Goal: Task Accomplishment & Management: Manage account settings

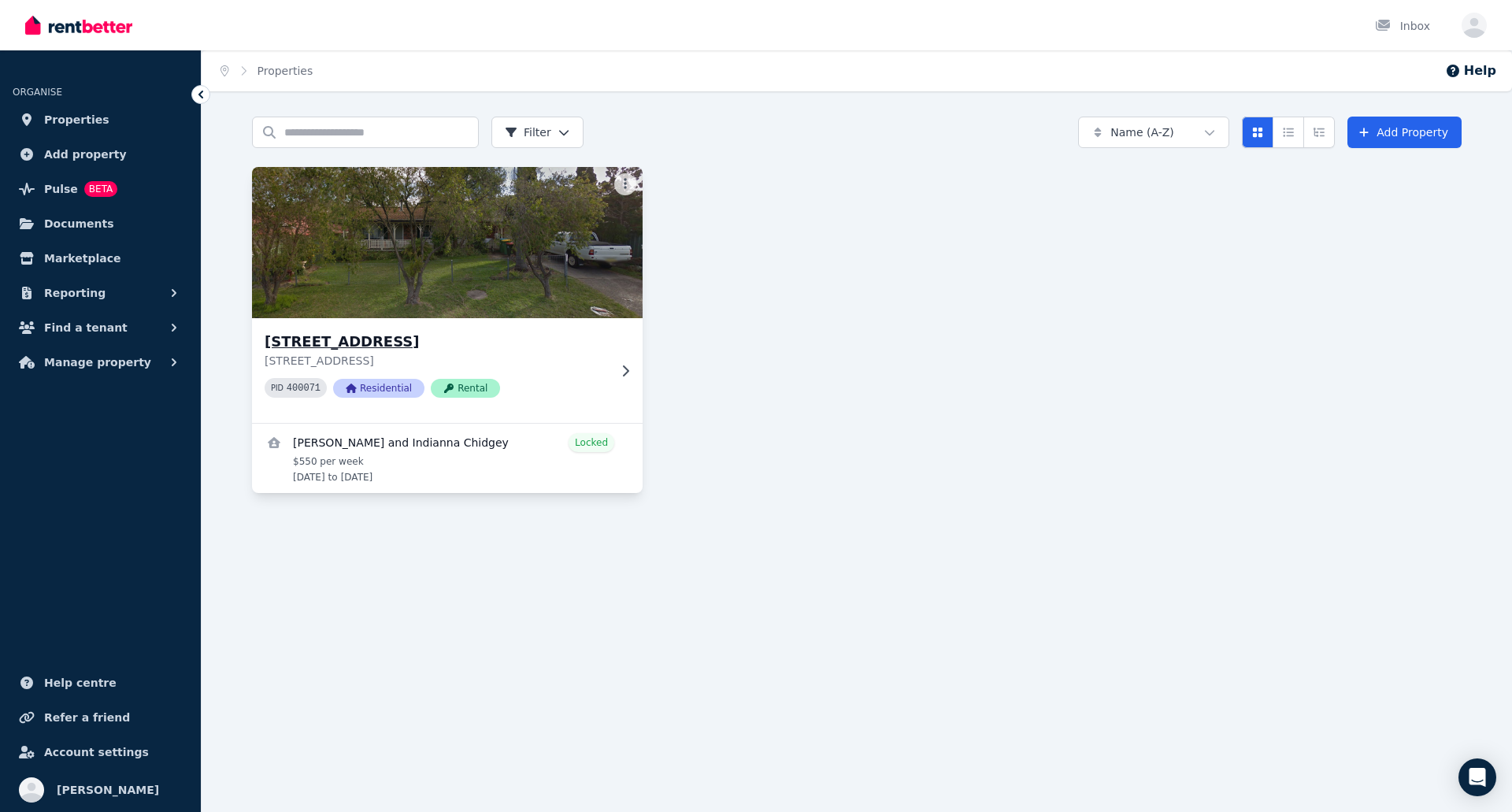
click at [460, 329] on div "[STREET_ADDRESS][GEOGRAPHIC_DATA][STREET_ADDRESS] PID 400071 Residential Rental" at bounding box center [447, 370] width 391 height 104
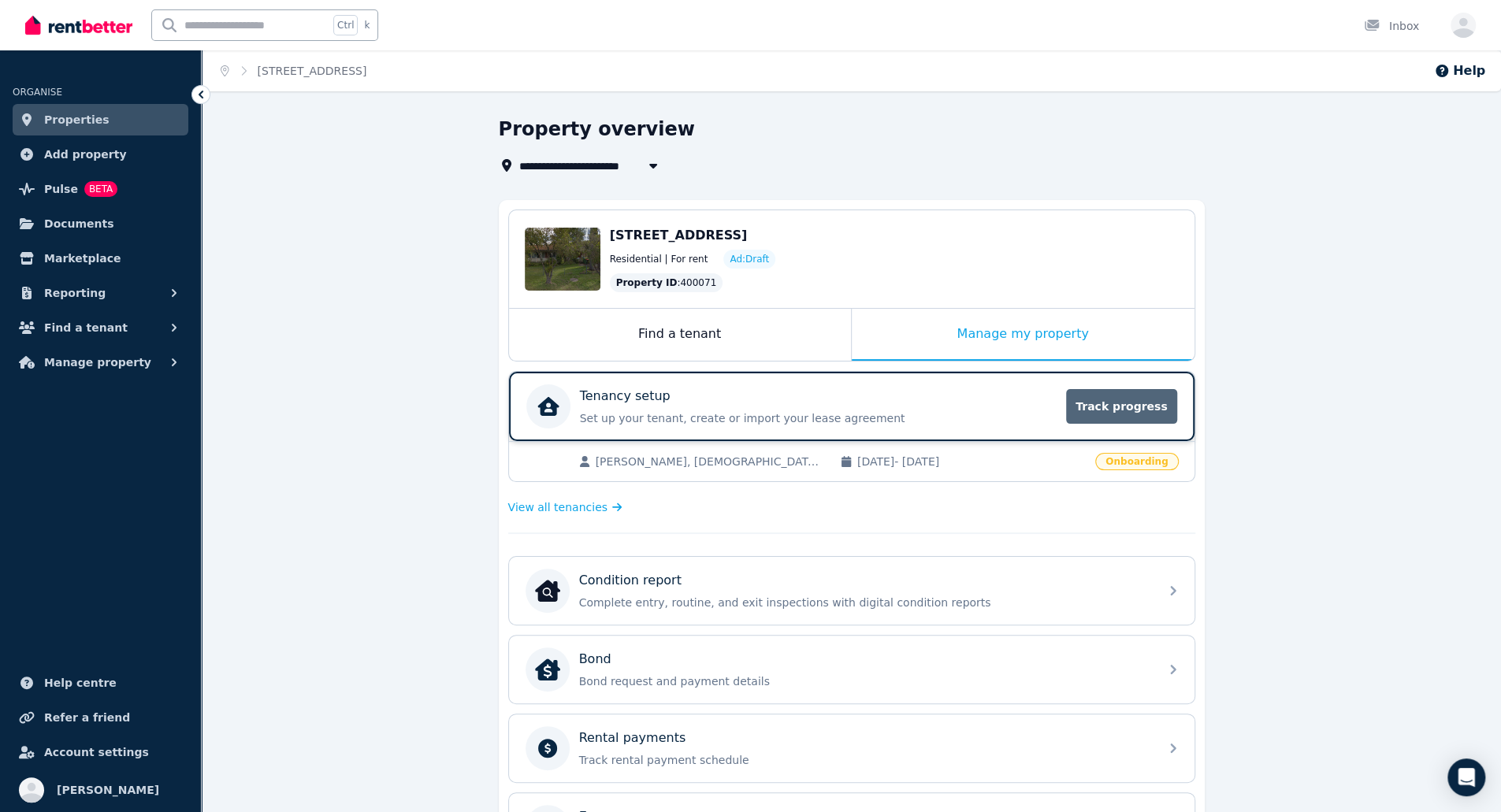
click at [1134, 413] on span "Track progress" at bounding box center [1121, 406] width 111 height 35
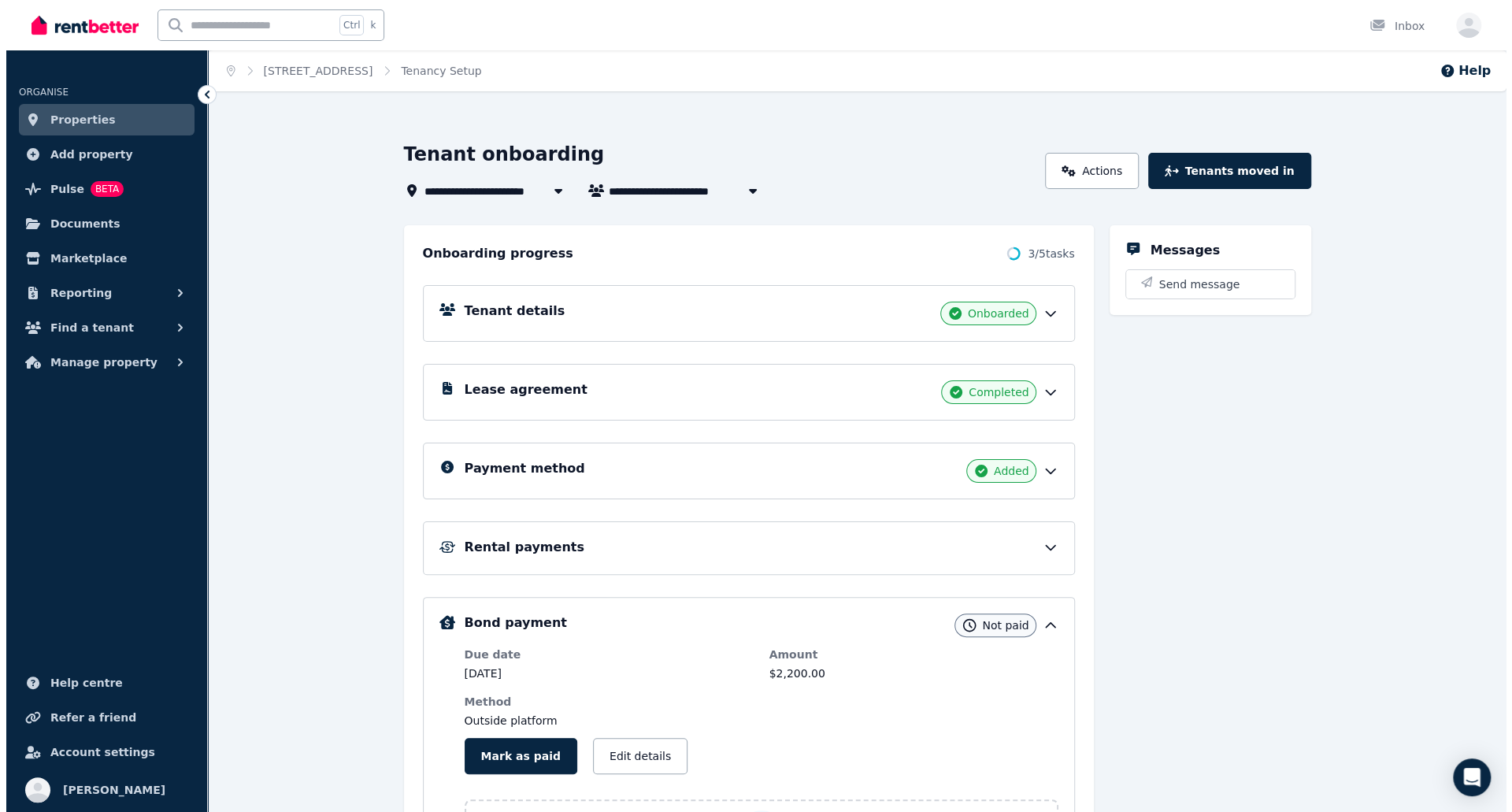
scroll to position [185, 0]
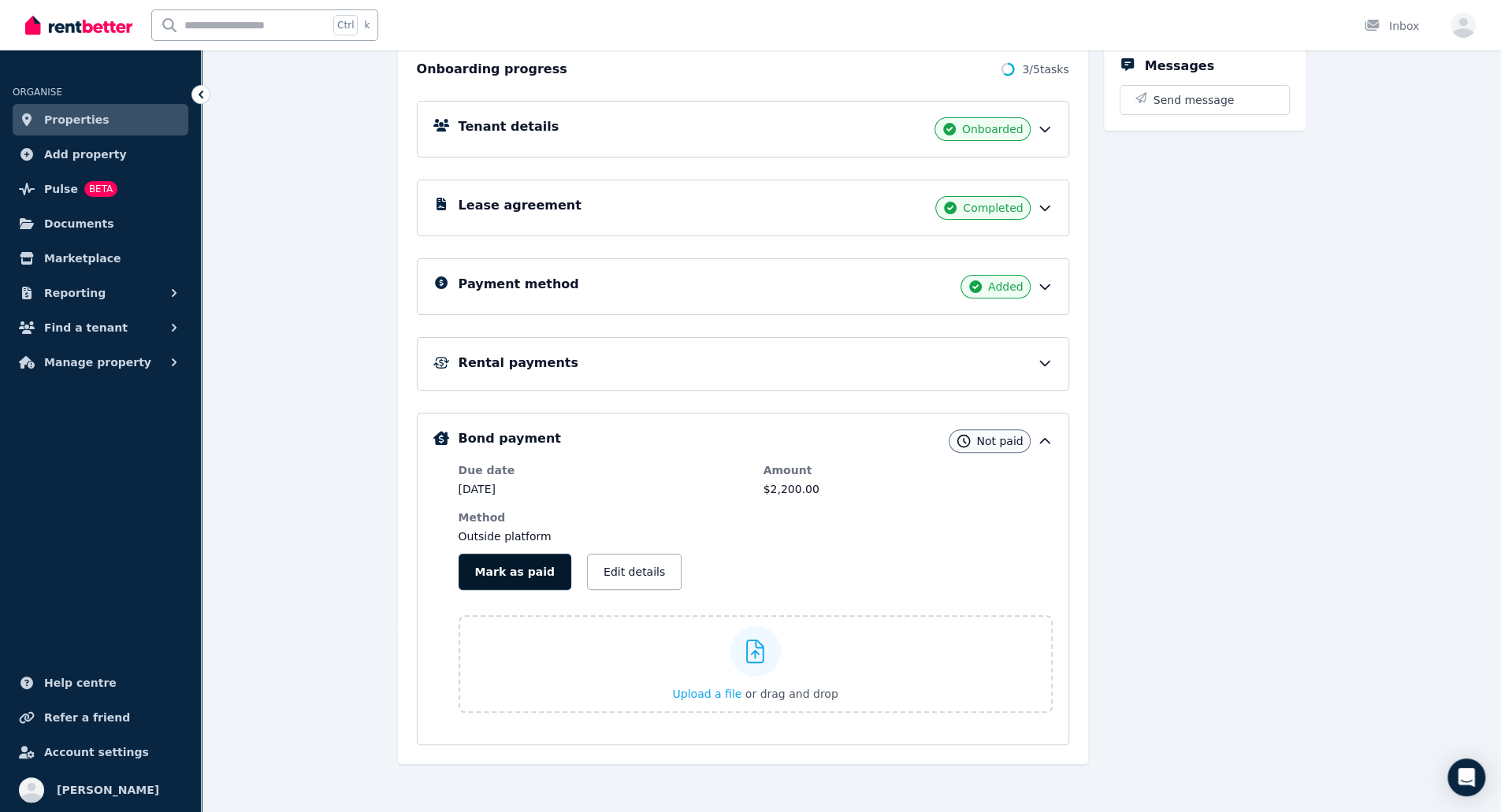
click at [503, 559] on button "Mark as paid" at bounding box center [515, 572] width 112 height 37
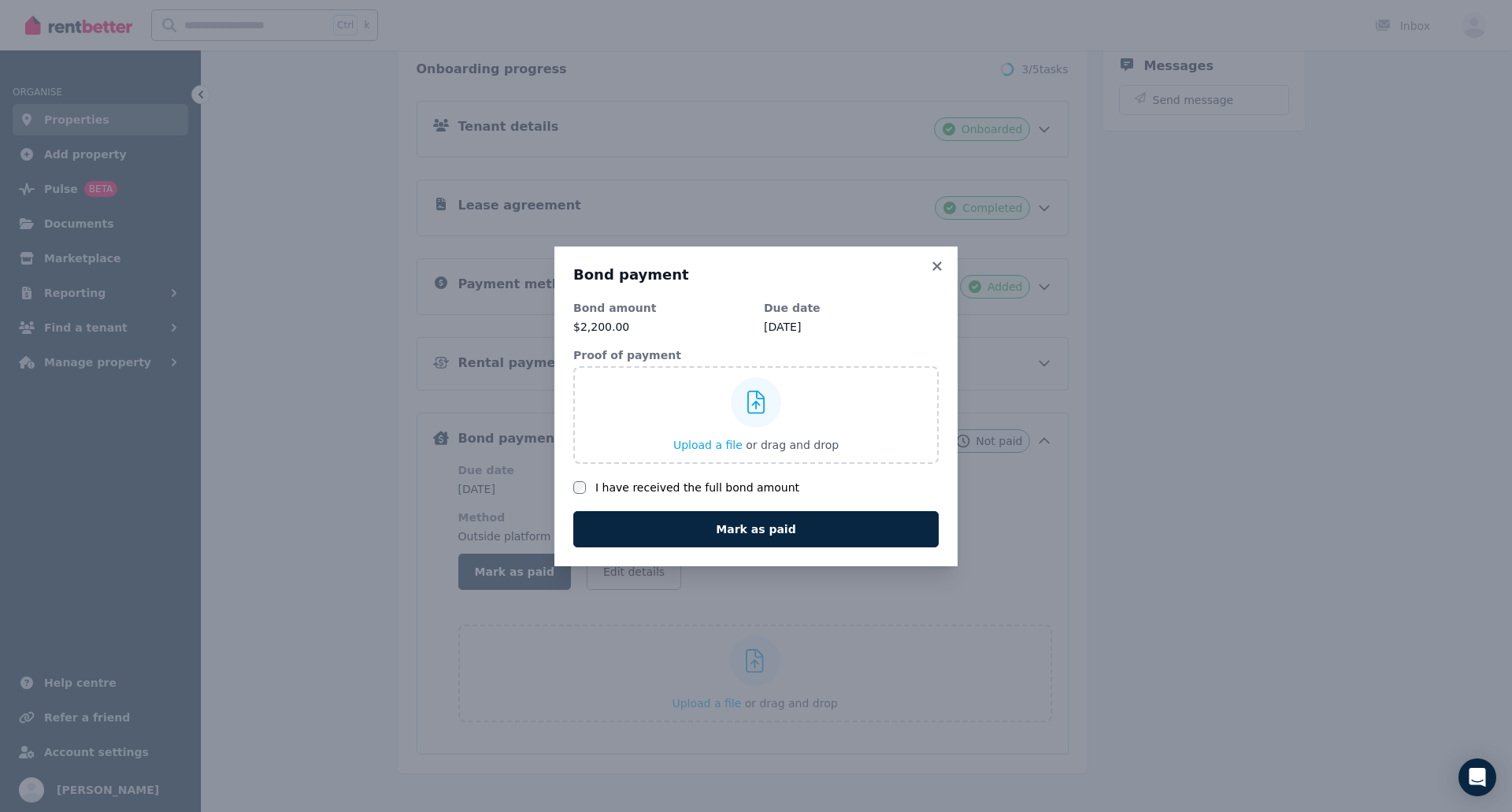
click at [658, 487] on label "I have received the full bond amount" at bounding box center [697, 488] width 204 height 16
click at [712, 447] on span "Upload a file" at bounding box center [708, 445] width 70 height 12
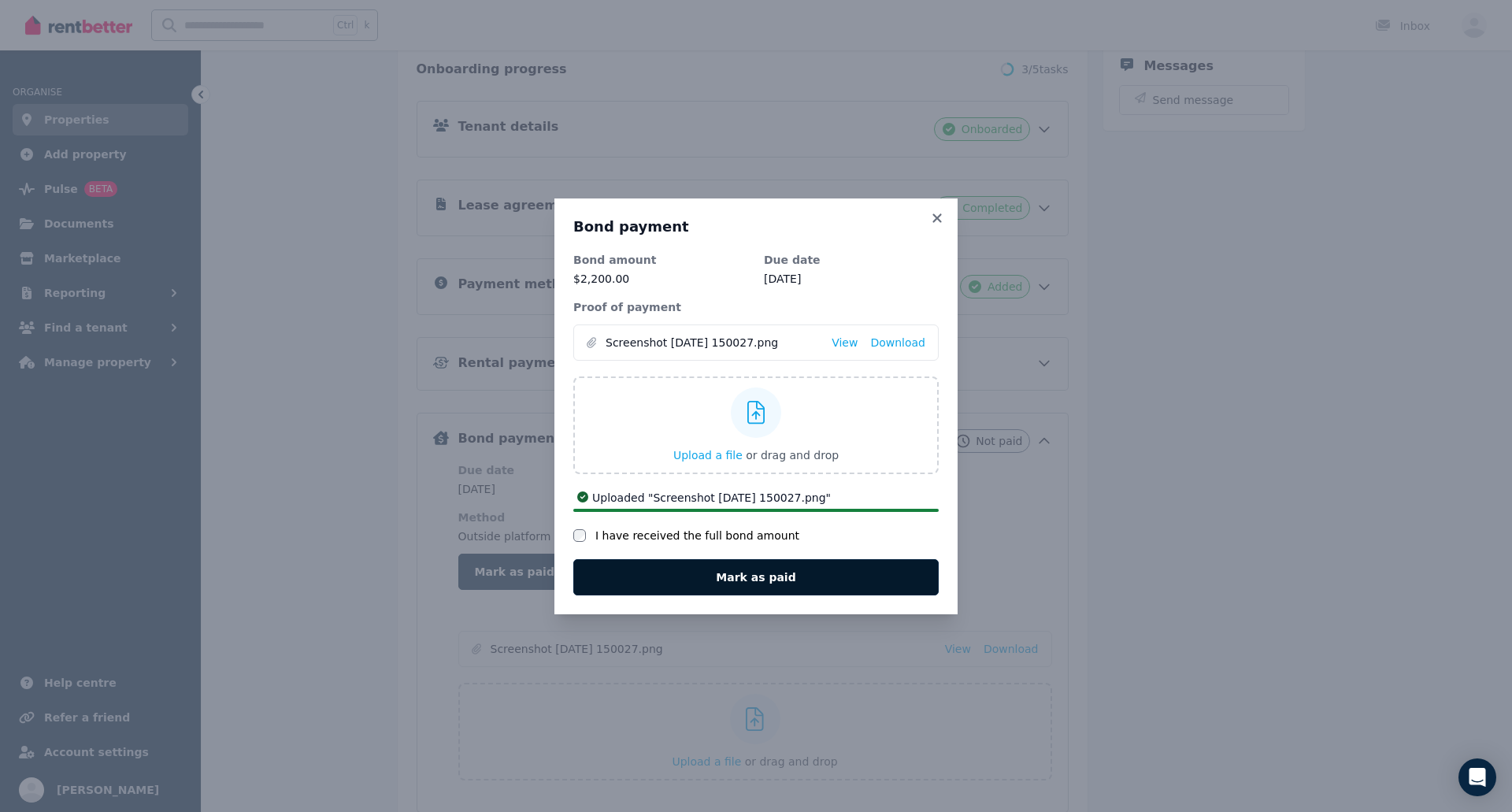
click at [810, 581] on button "Mark as paid" at bounding box center [756, 577] width 366 height 37
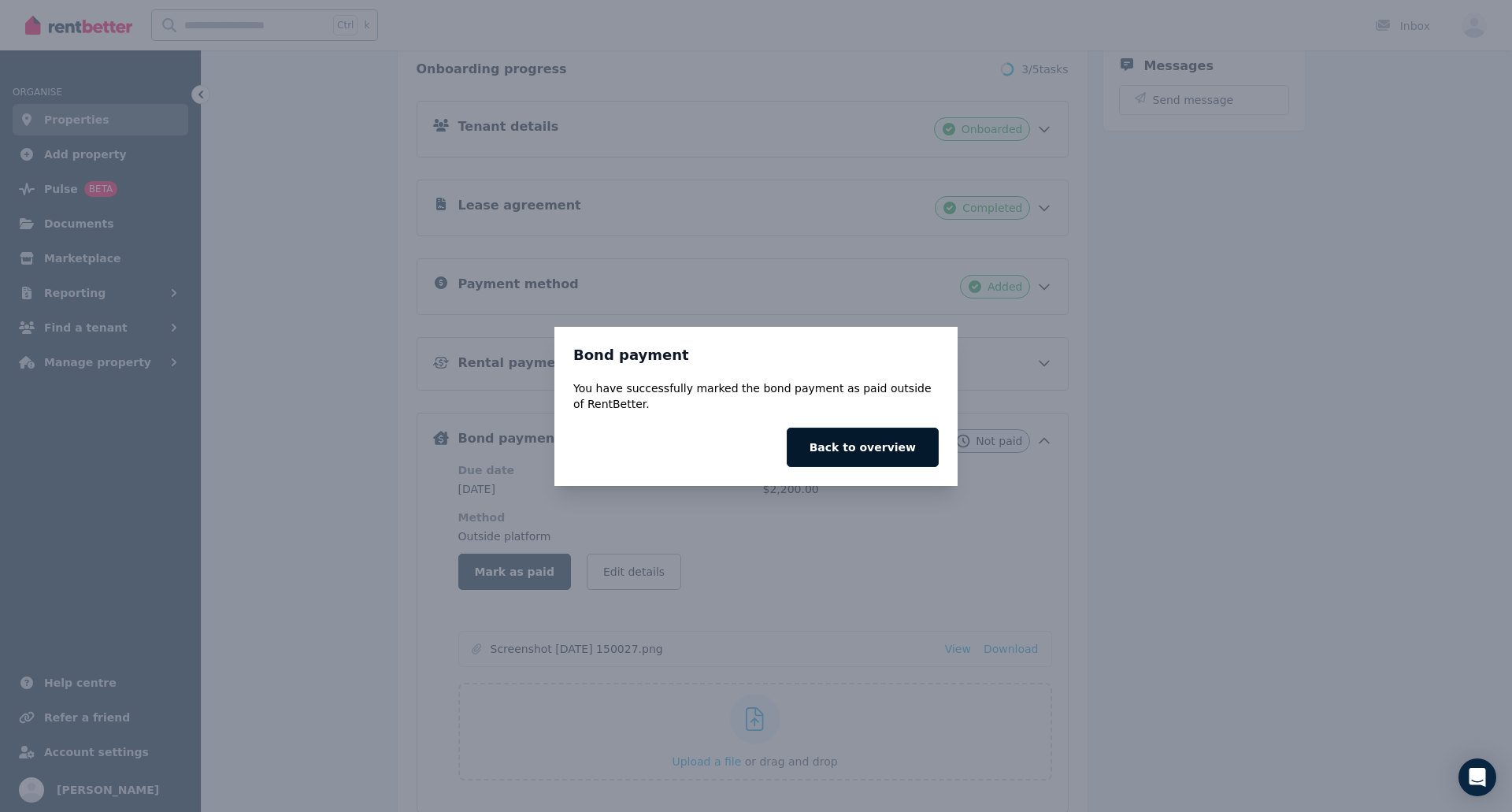
click at [868, 446] on button "Back to overview" at bounding box center [863, 447] width 152 height 39
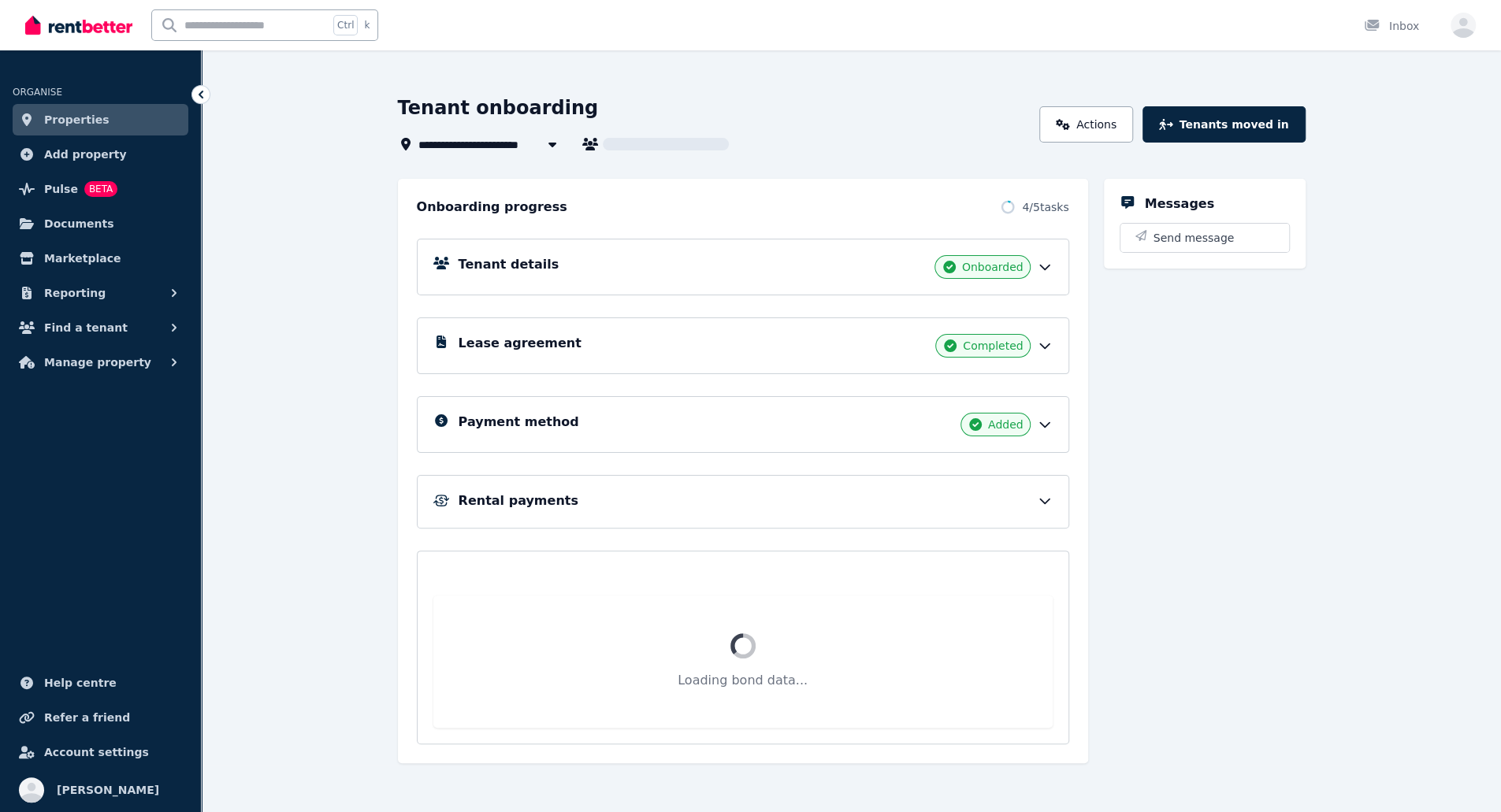
scroll to position [25, 0]
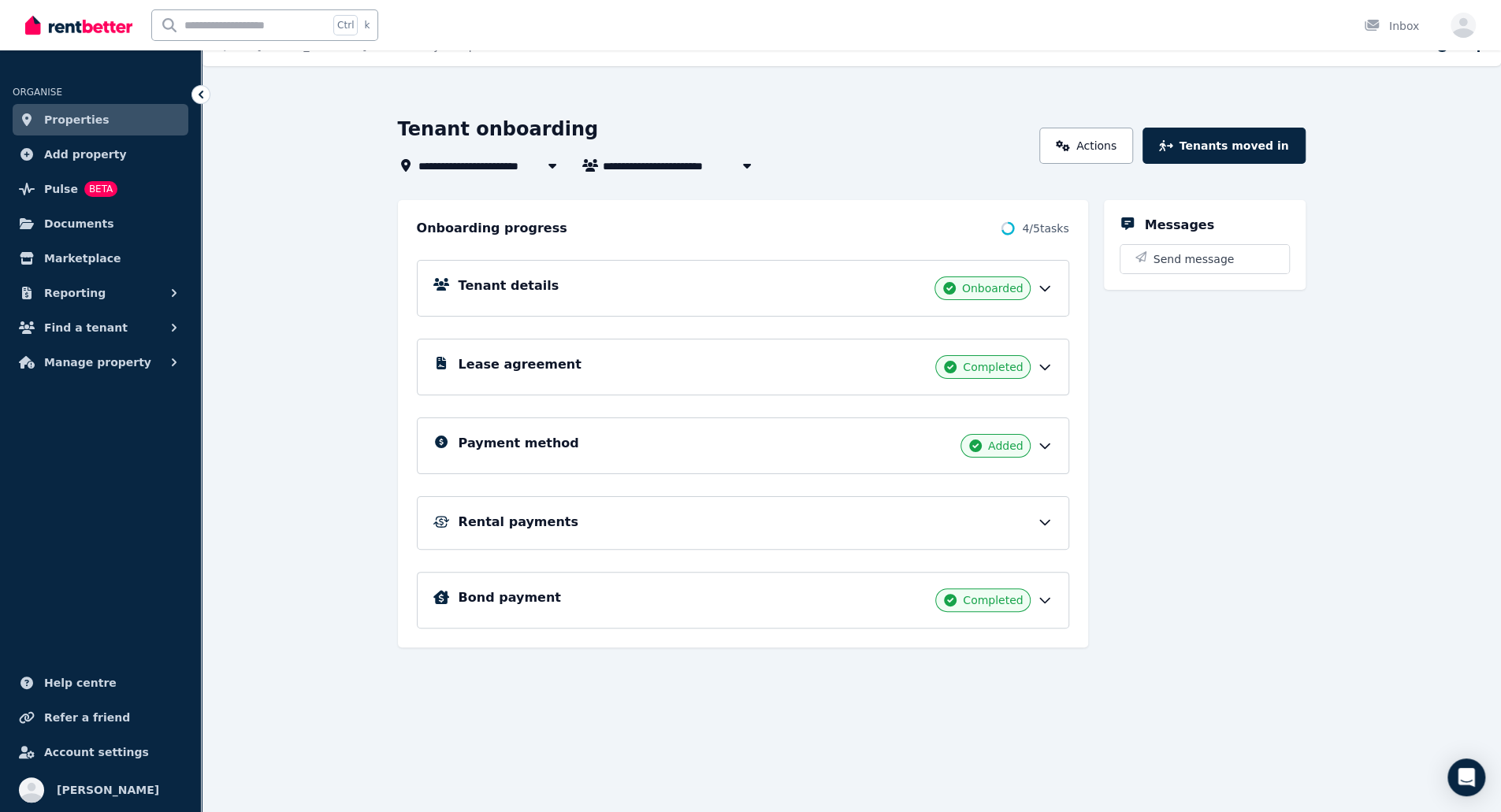
click at [873, 522] on div "Rental payments" at bounding box center [756, 522] width 594 height 19
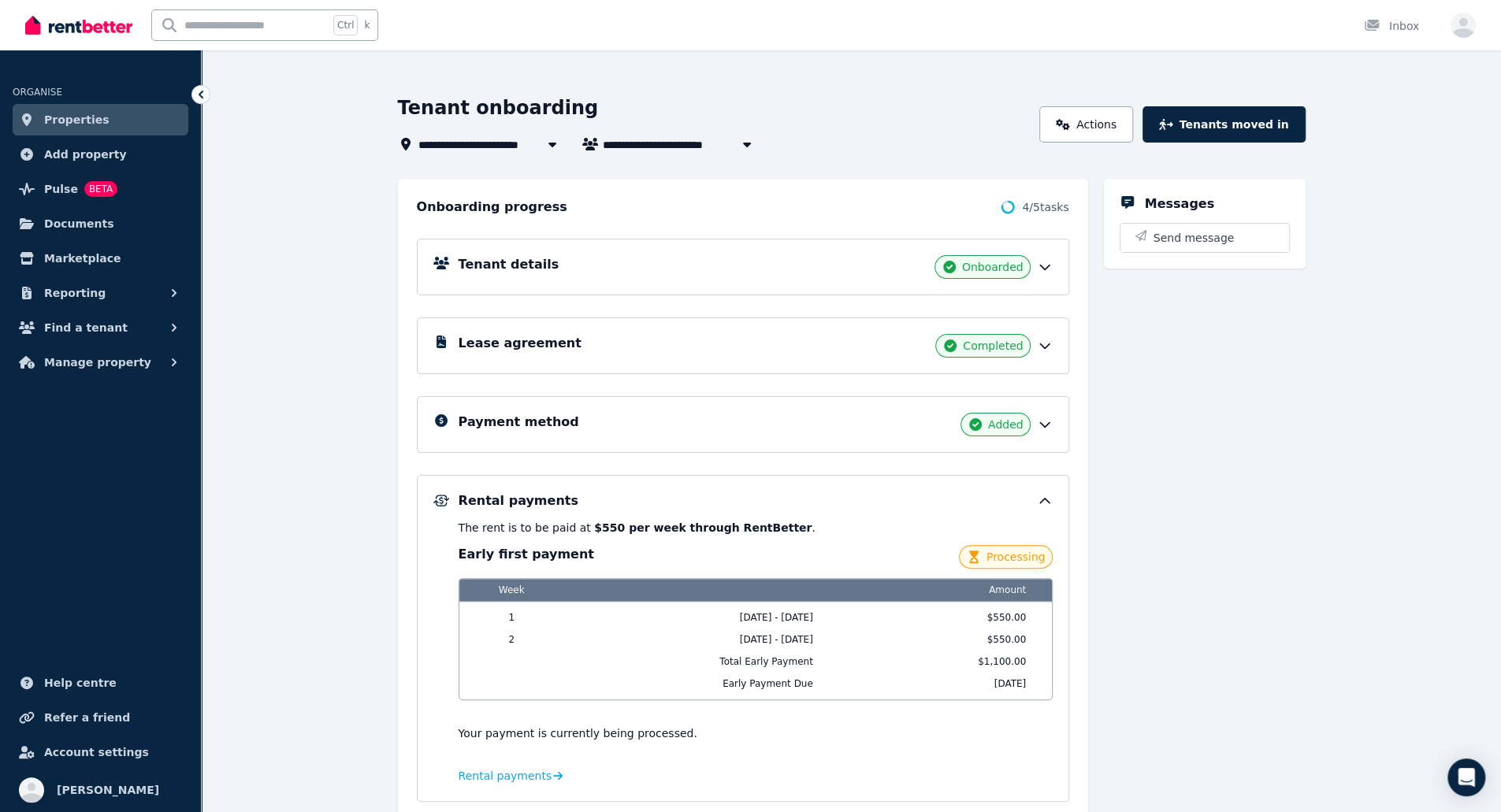
click at [873, 522] on p "The rent is to be paid at $550 per week through RentBetter ." at bounding box center [756, 528] width 594 height 16
click at [1036, 497] on div "Rental payments" at bounding box center [756, 501] width 594 height 19
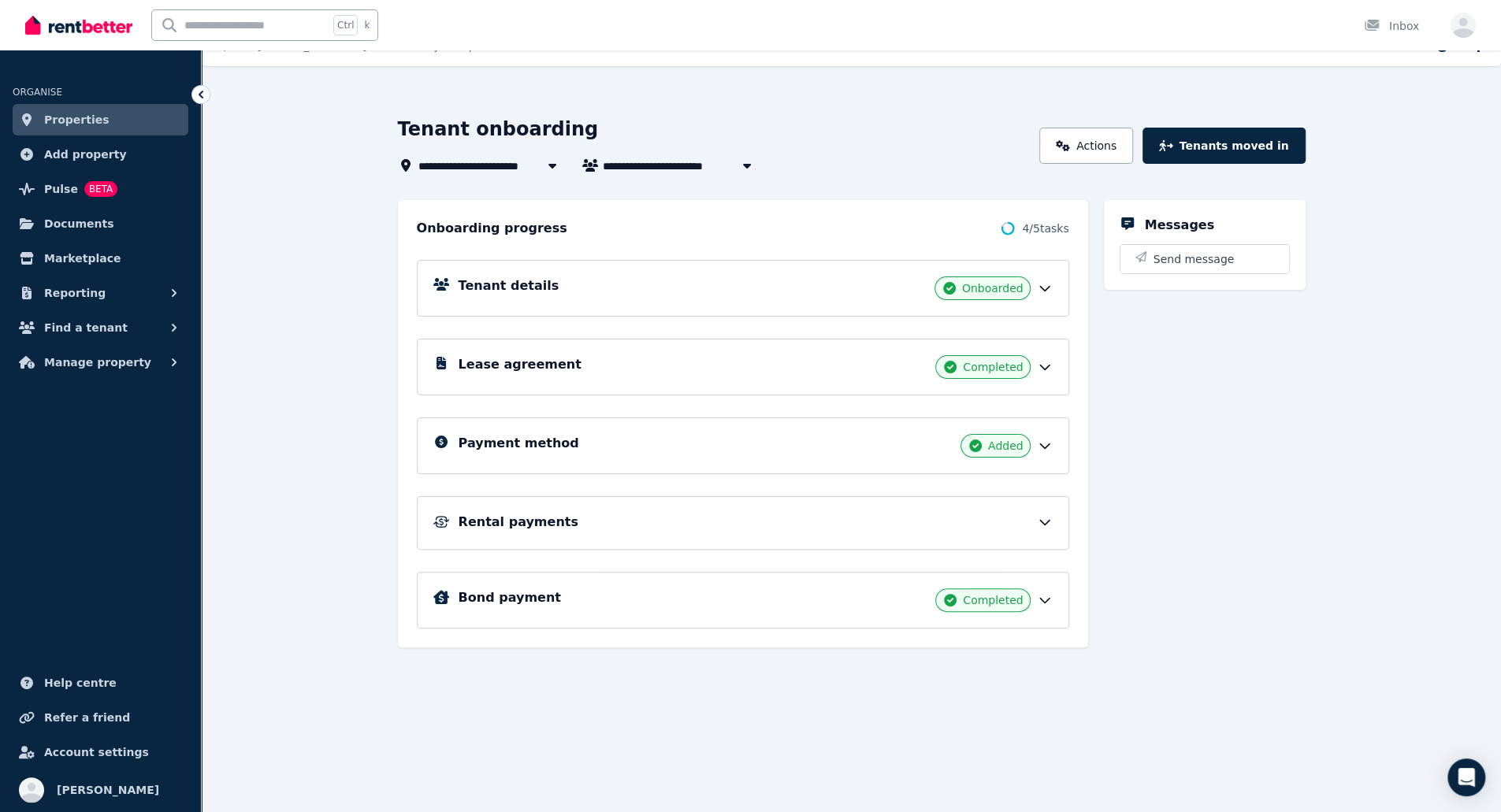
scroll to position [25, 0]
